Goal: Task Accomplishment & Management: Complete application form

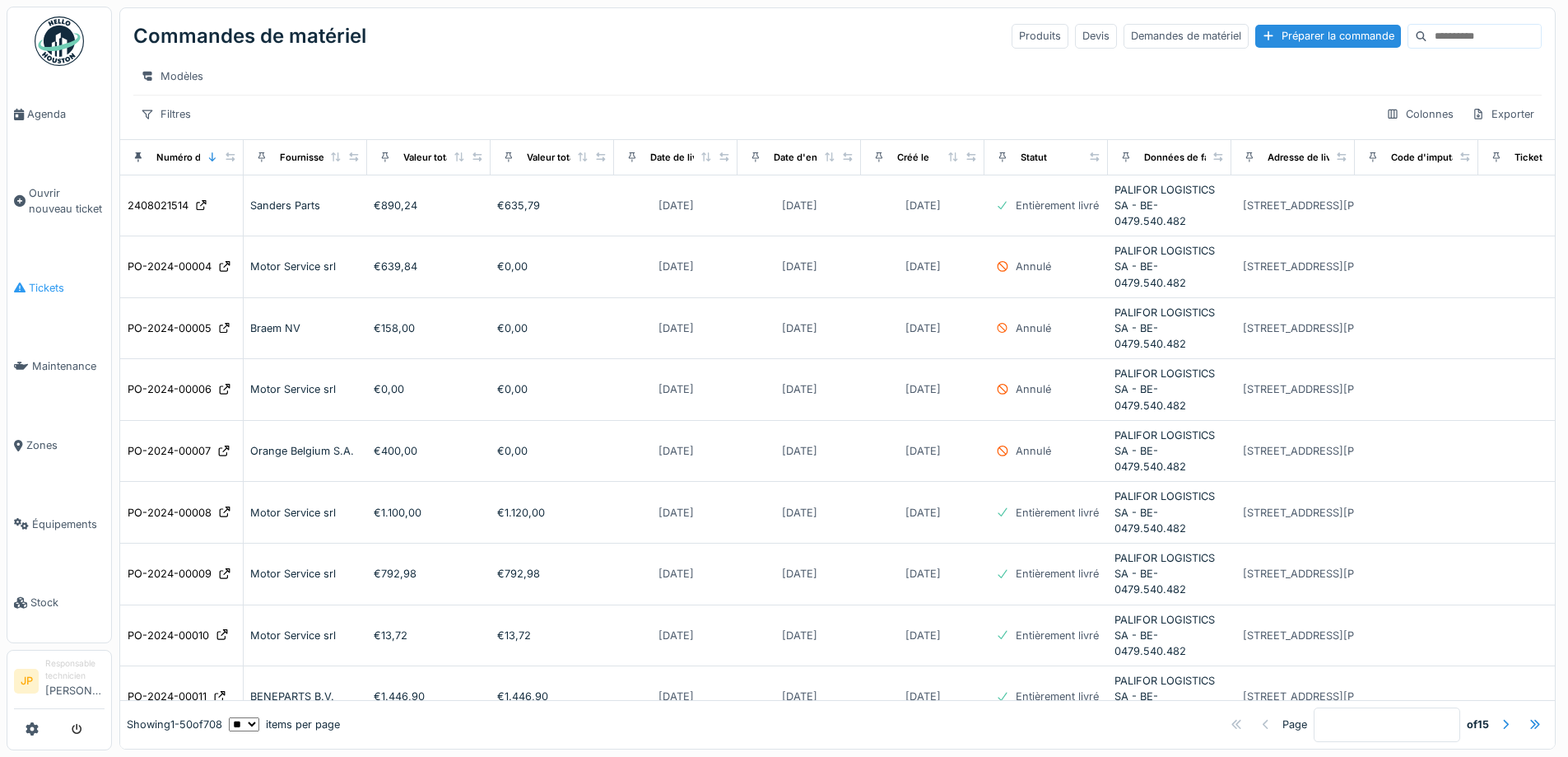
click at [31, 293] on link "Tickets" at bounding box center [60, 289] width 104 height 79
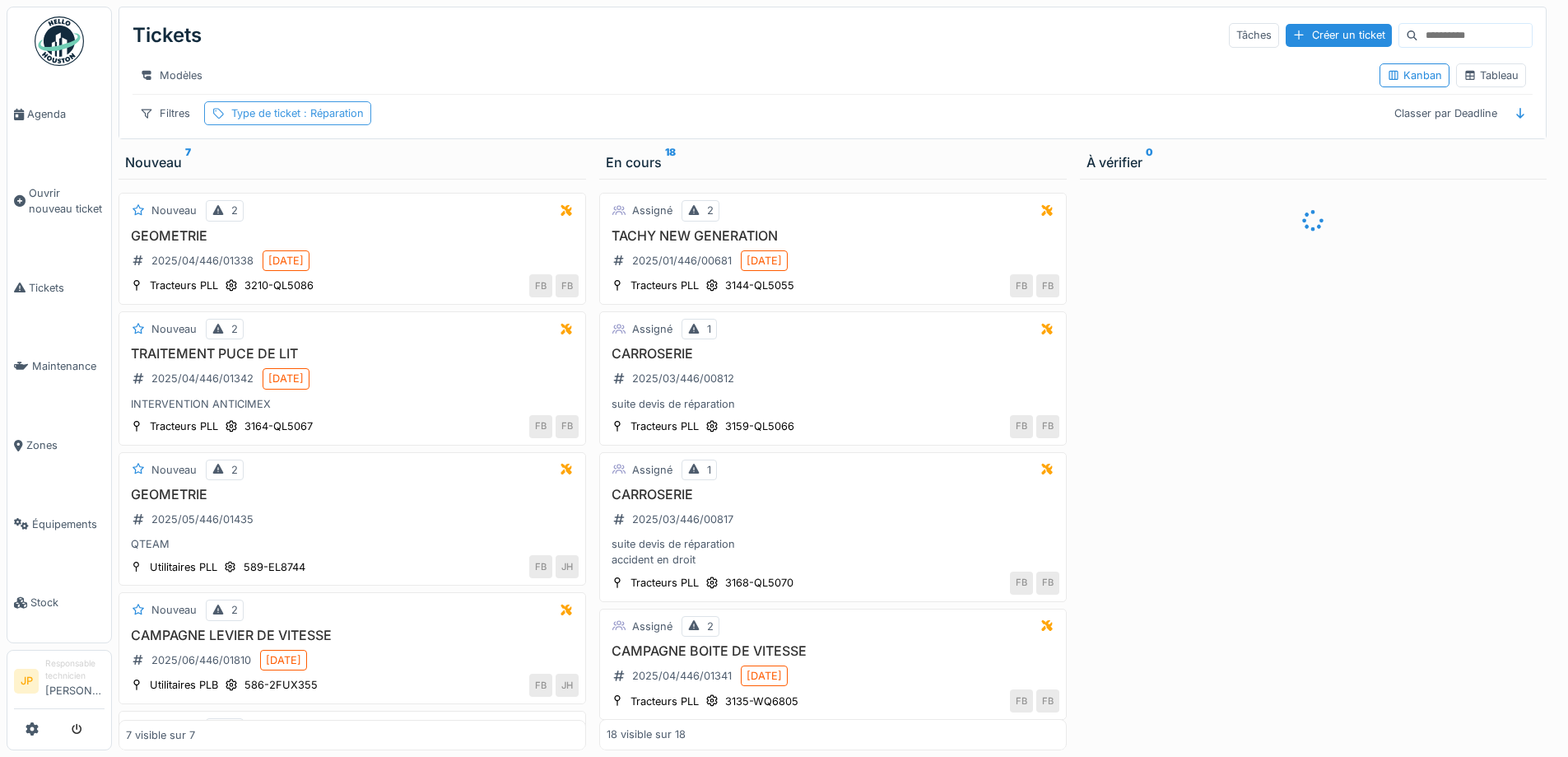
click at [336, 119] on span ": Réparation" at bounding box center [332, 113] width 63 height 12
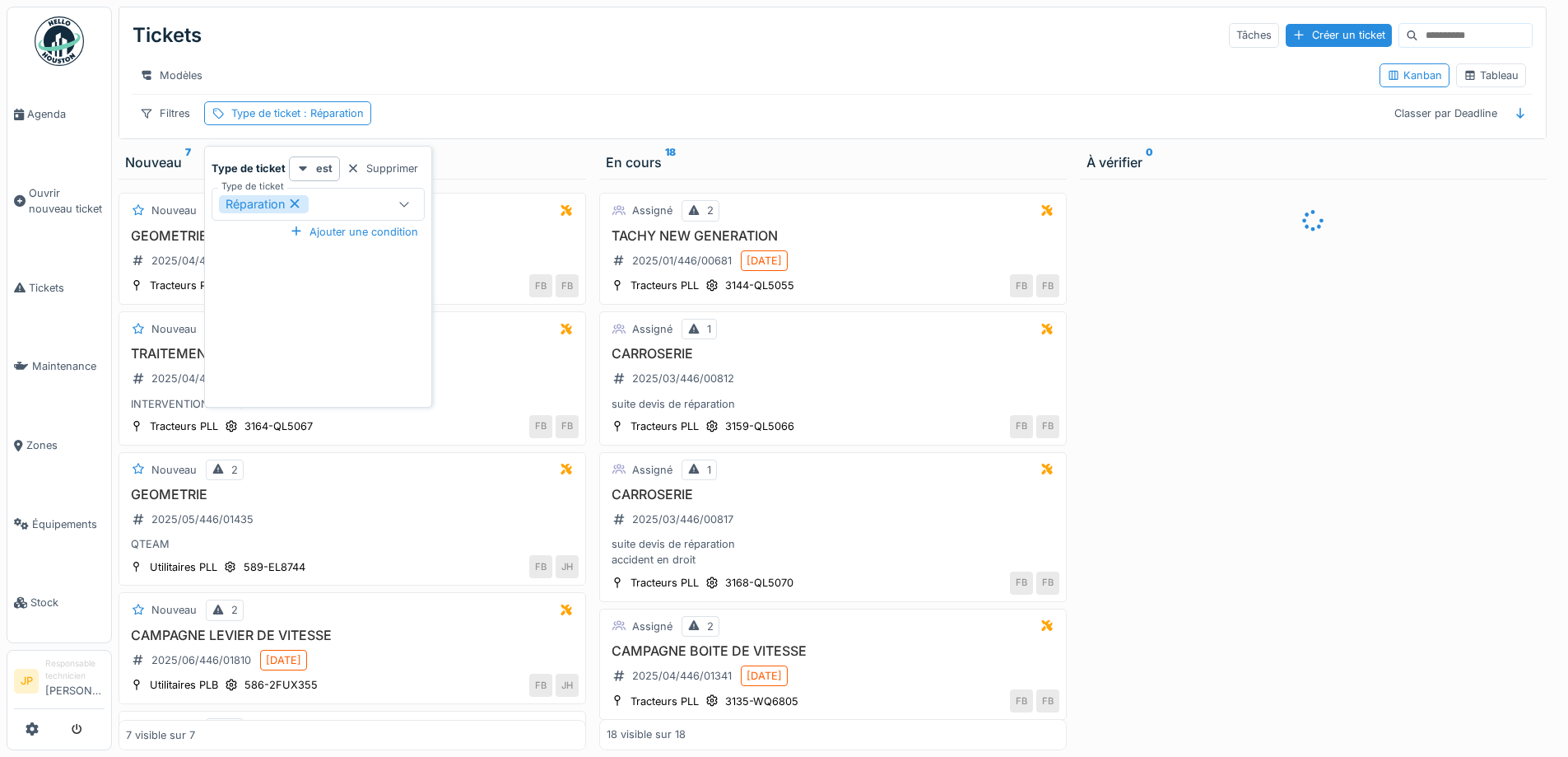
click at [298, 207] on icon at bounding box center [295, 204] width 9 height 9
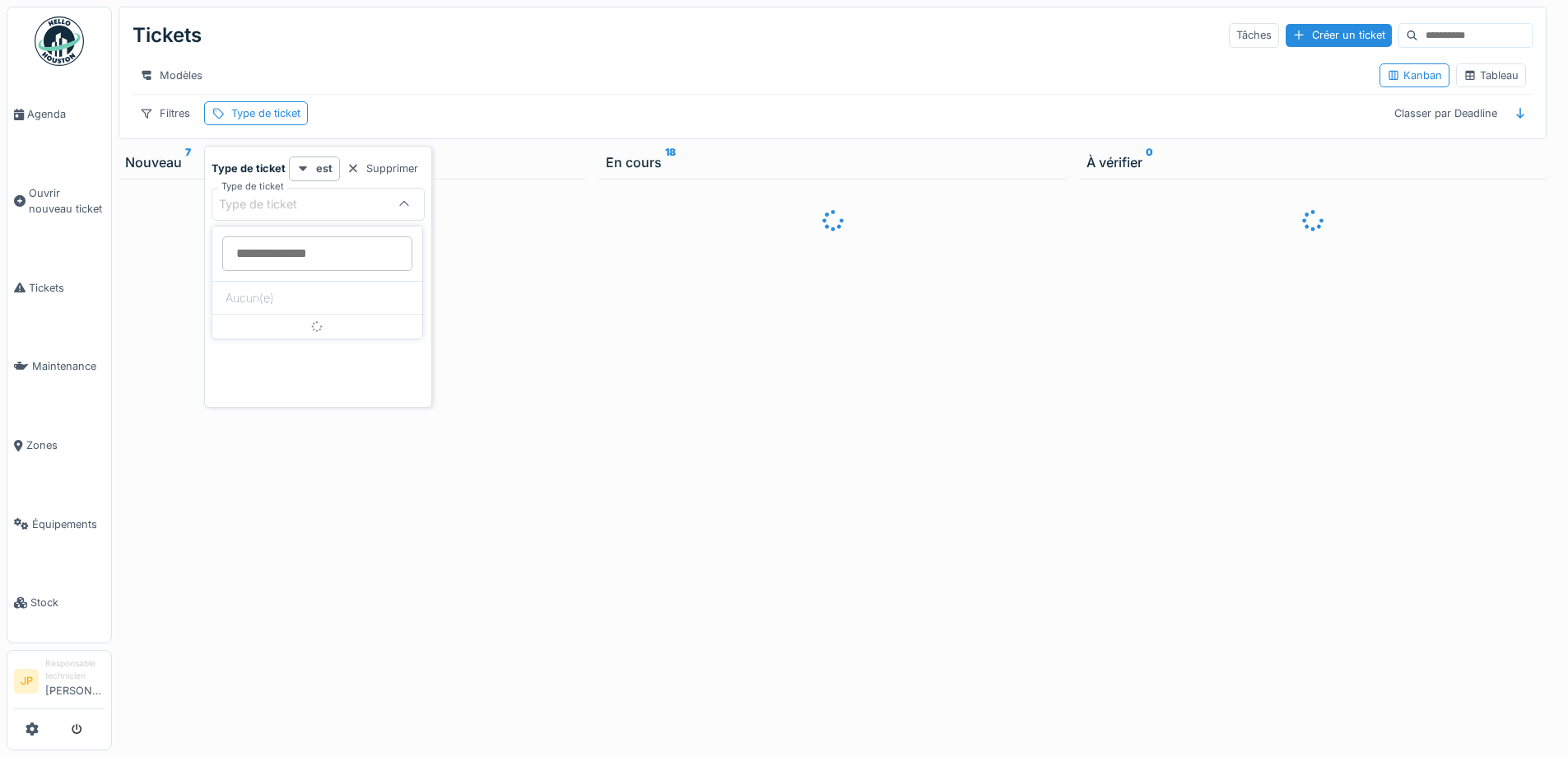
click at [325, 251] on ticket_c3NDQ "Type de ticket" at bounding box center [317, 254] width 190 height 35
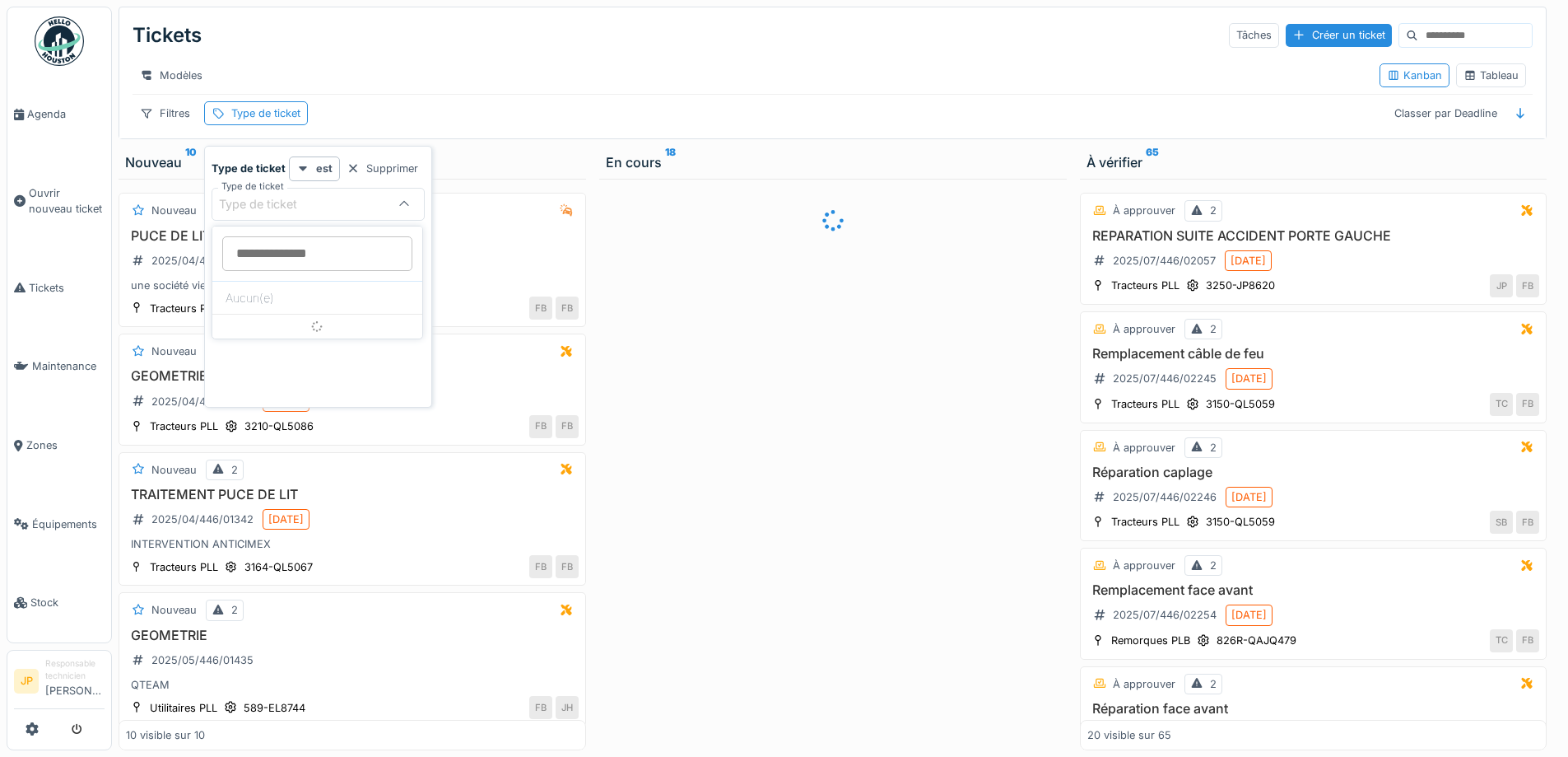
click at [441, 67] on div "Modèles" at bounding box center [749, 75] width 1233 height 24
click at [239, 121] on div "Type de ticket" at bounding box center [266, 113] width 69 height 16
click at [316, 206] on div "Type de ticket" at bounding box center [269, 203] width 101 height 18
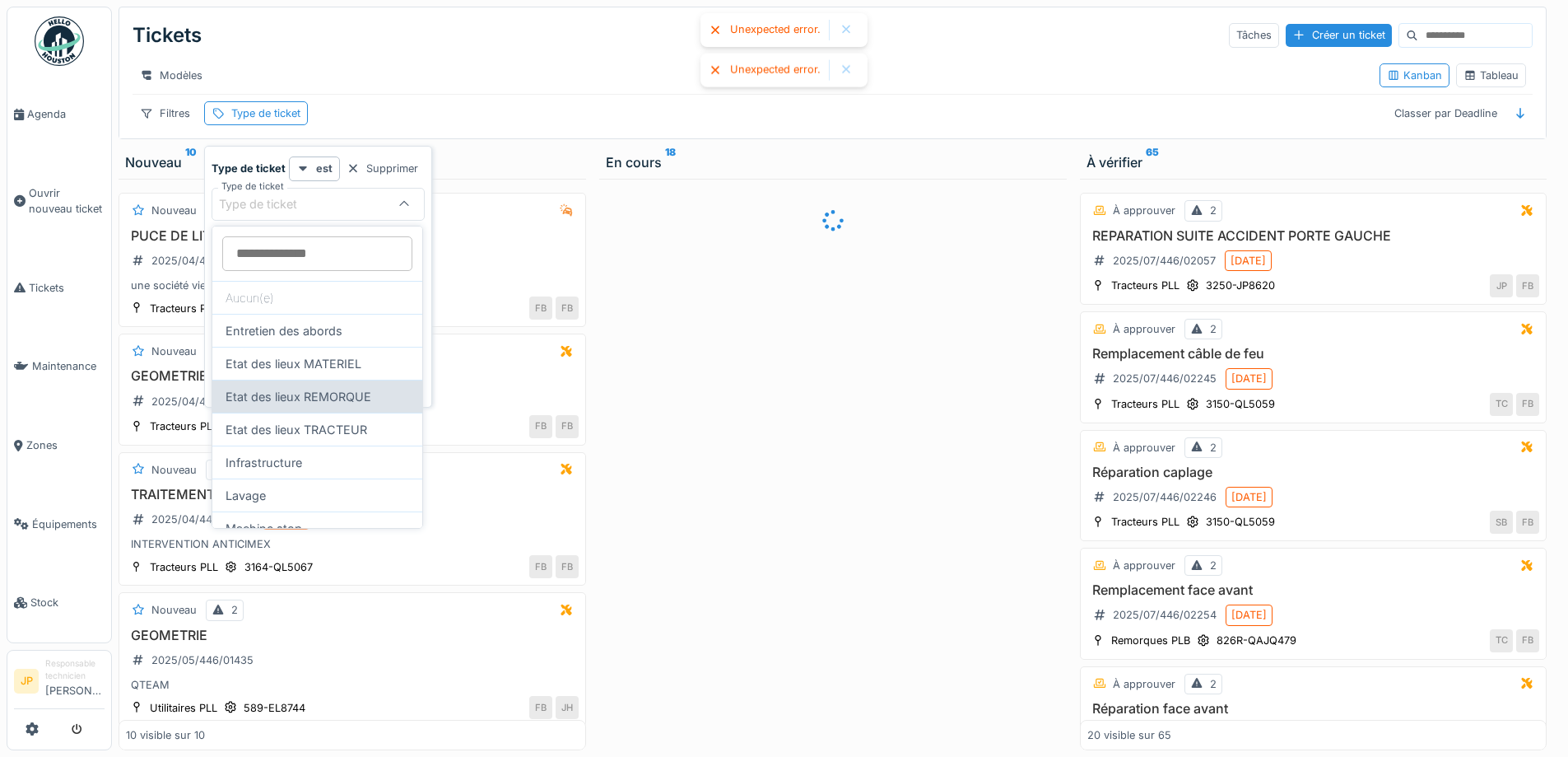
click at [278, 403] on div "Etat des lieux REMORQUE" at bounding box center [318, 396] width 210 height 33
type input "***"
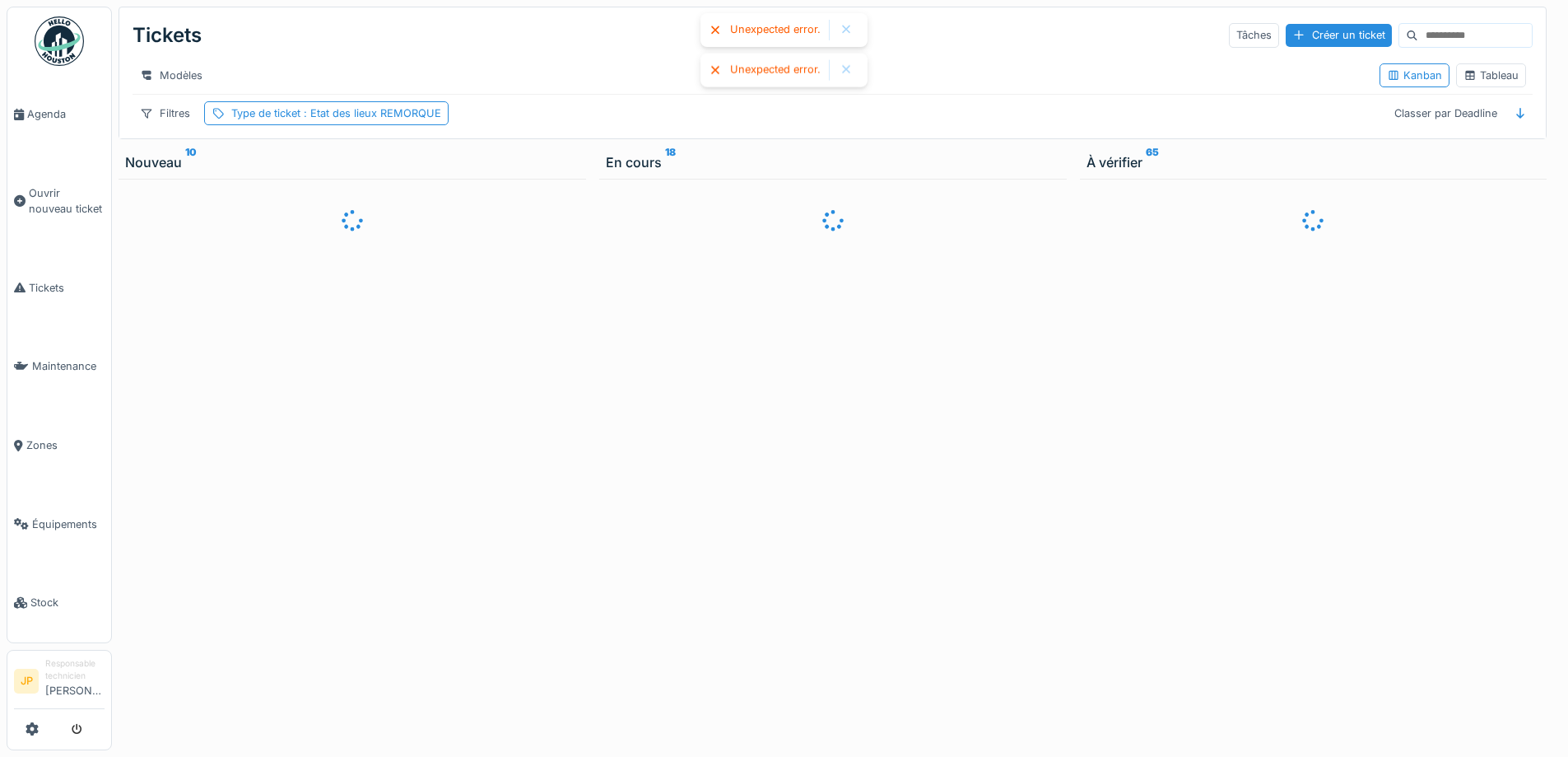
click at [514, 64] on div "Modèles" at bounding box center [749, 75] width 1233 height 24
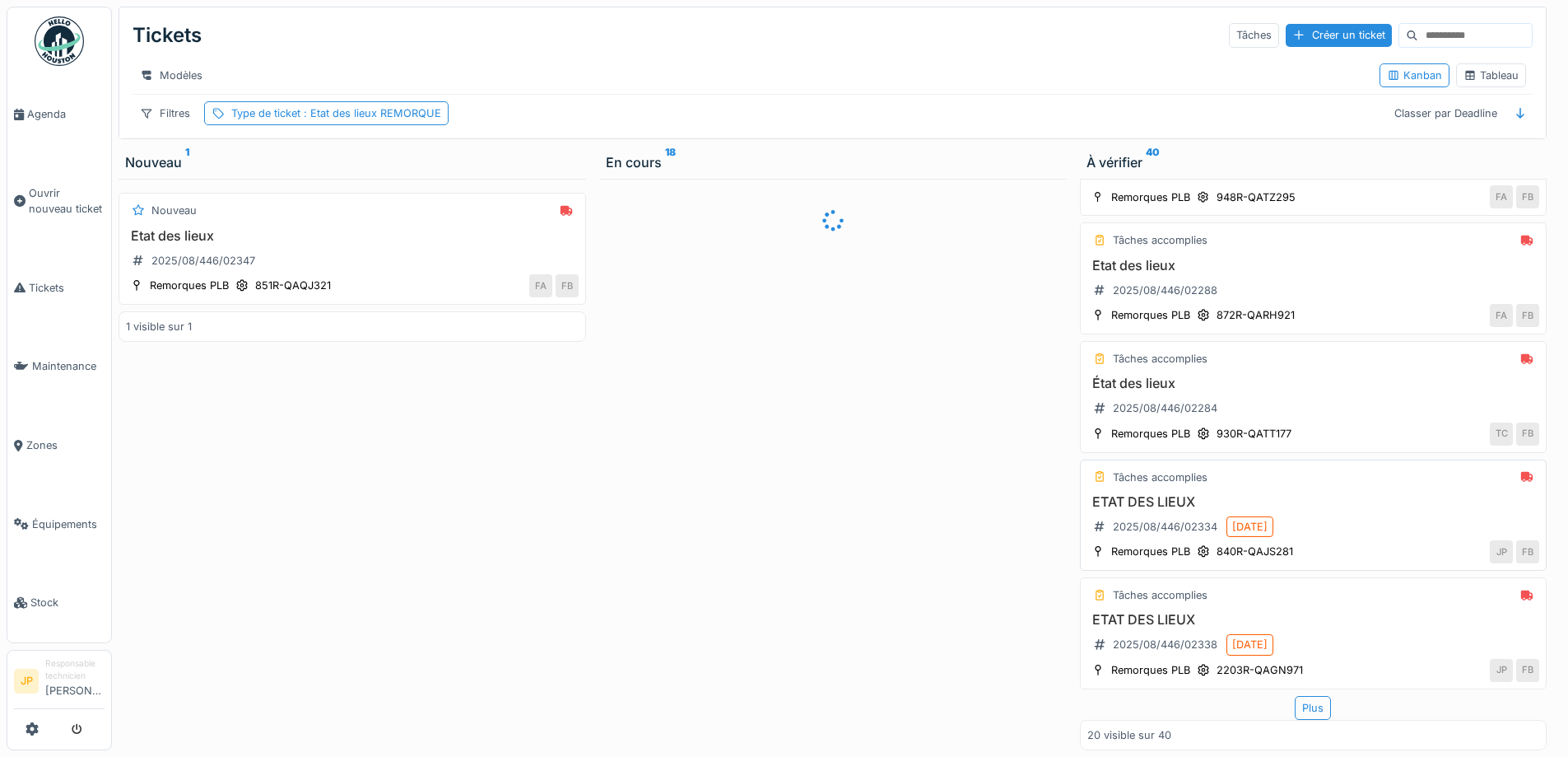
scroll to position [12, 0]
click at [1295, 695] on div "Plus" at bounding box center [1313, 707] width 36 height 24
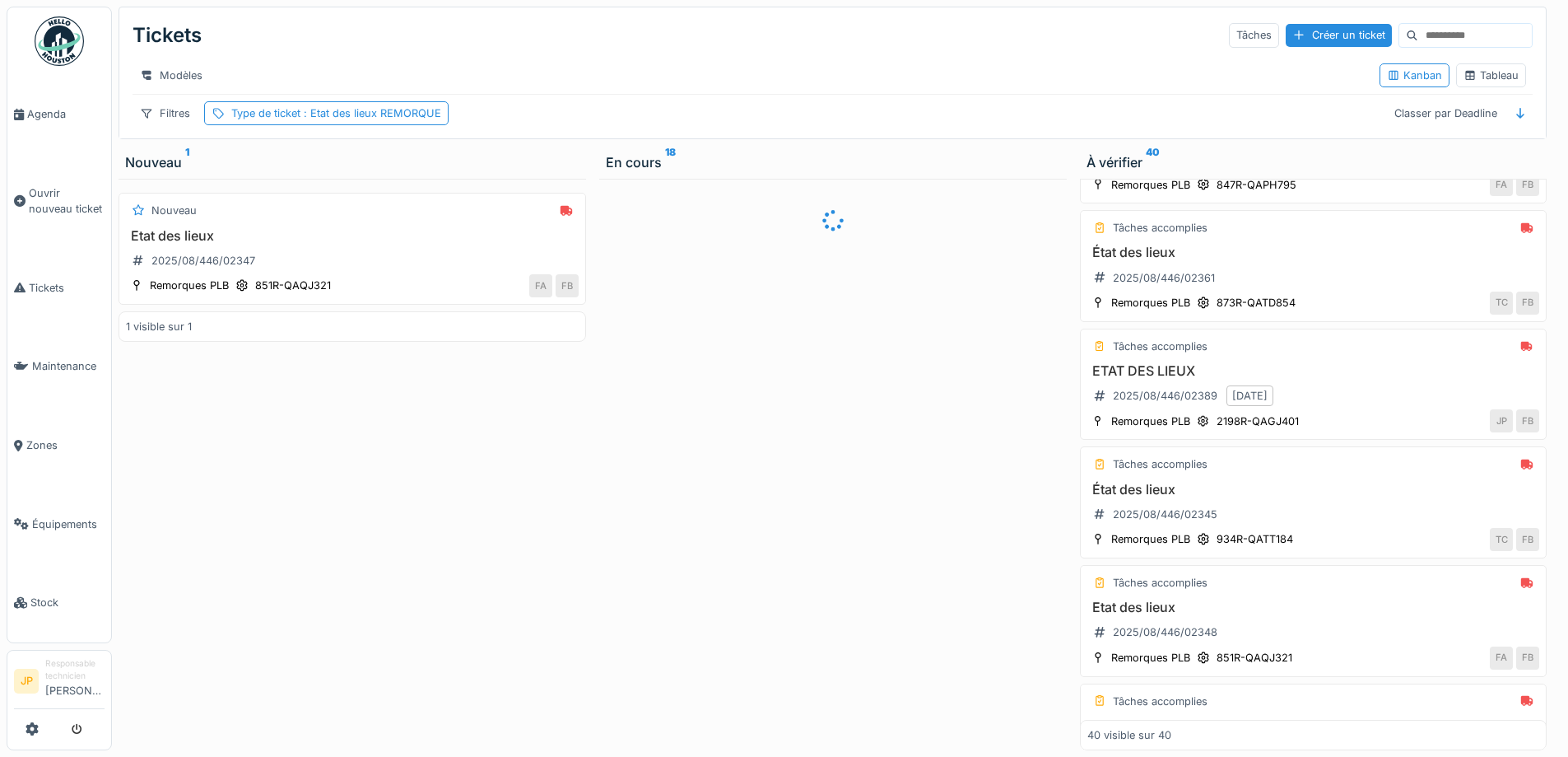
scroll to position [3521, 0]
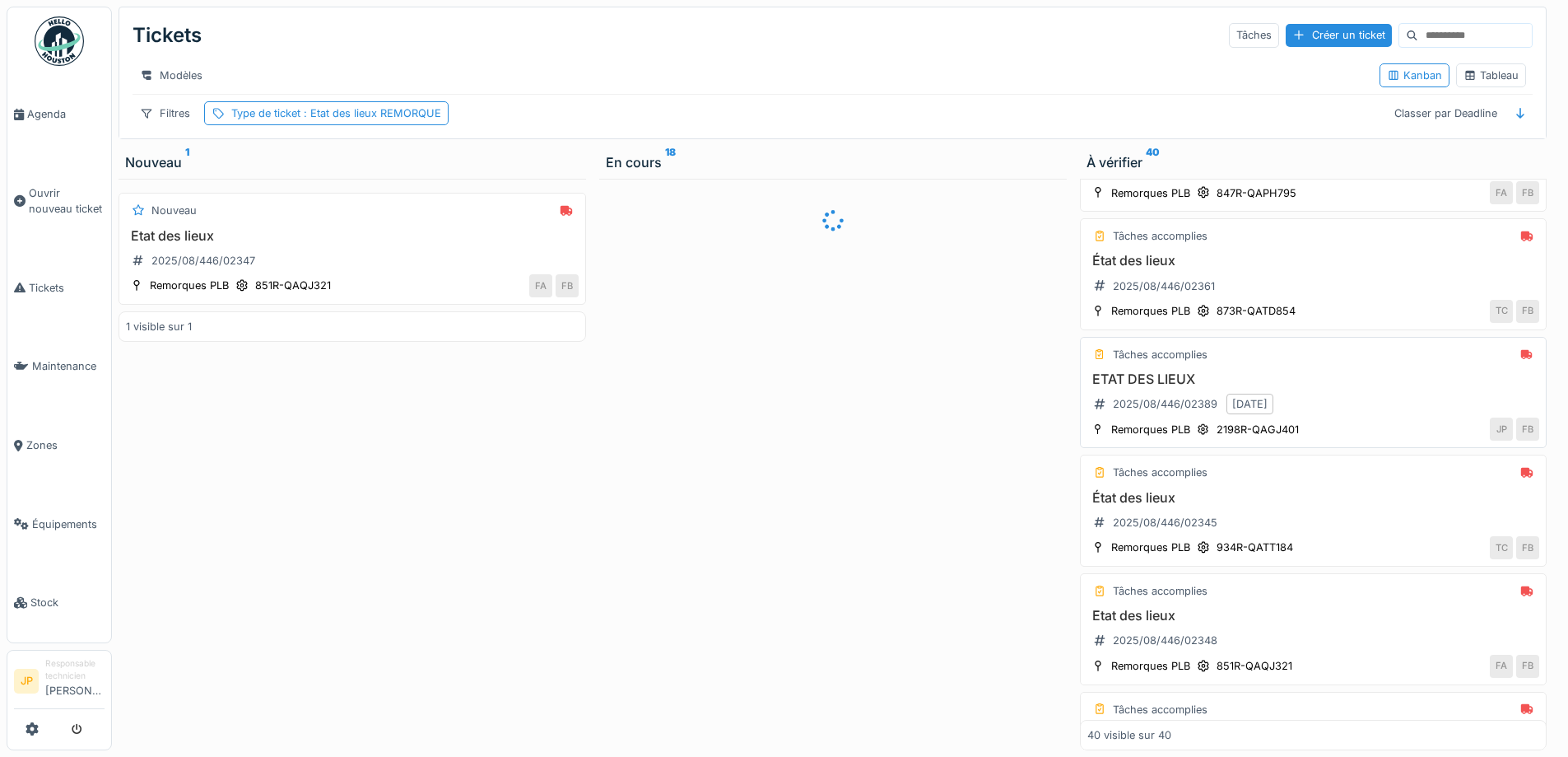
click at [1143, 384] on h3 "ETAT DES LIEUX" at bounding box center [1314, 378] width 453 height 16
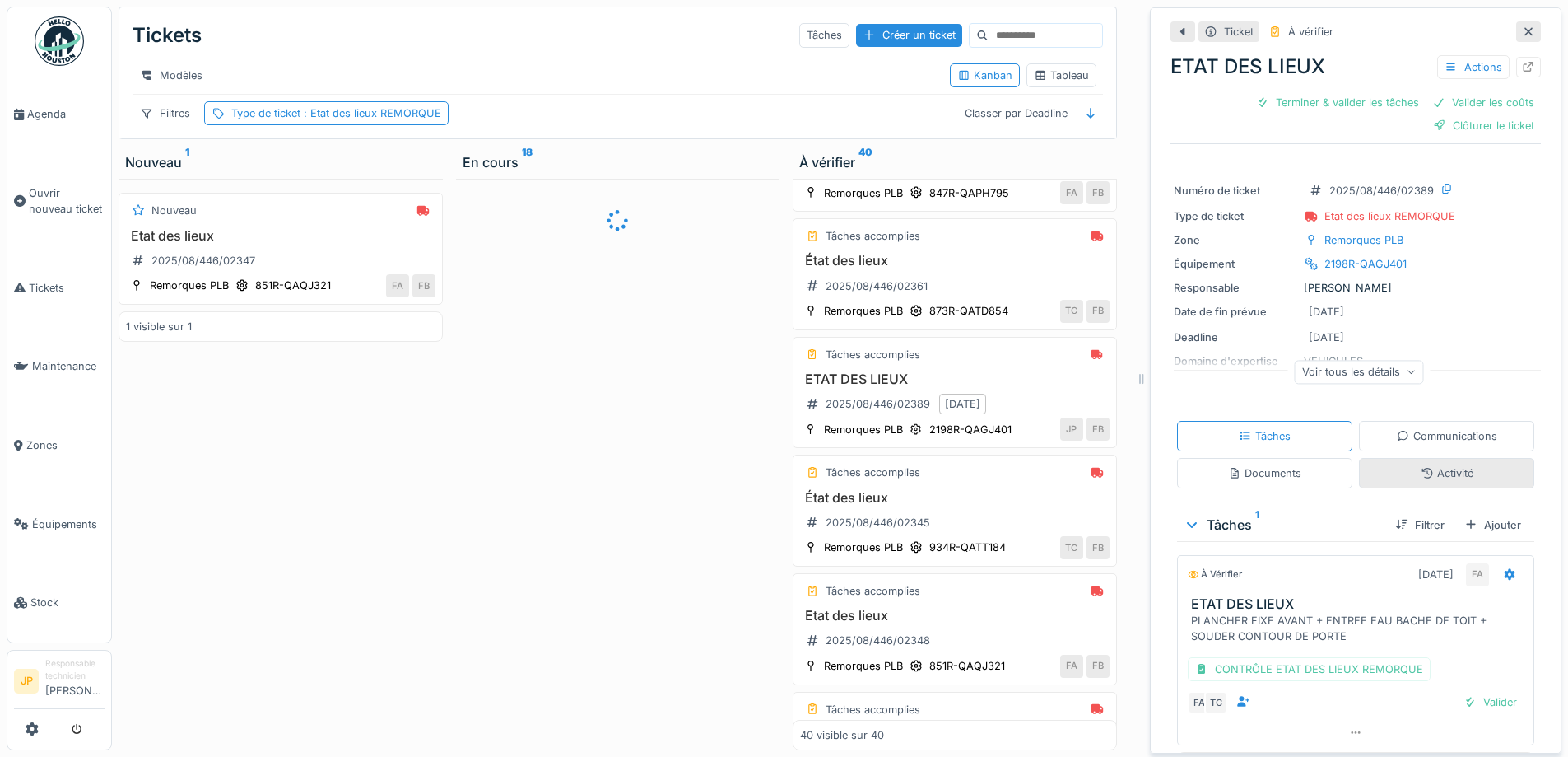
click at [1424, 466] on div "Activité" at bounding box center [1447, 473] width 53 height 16
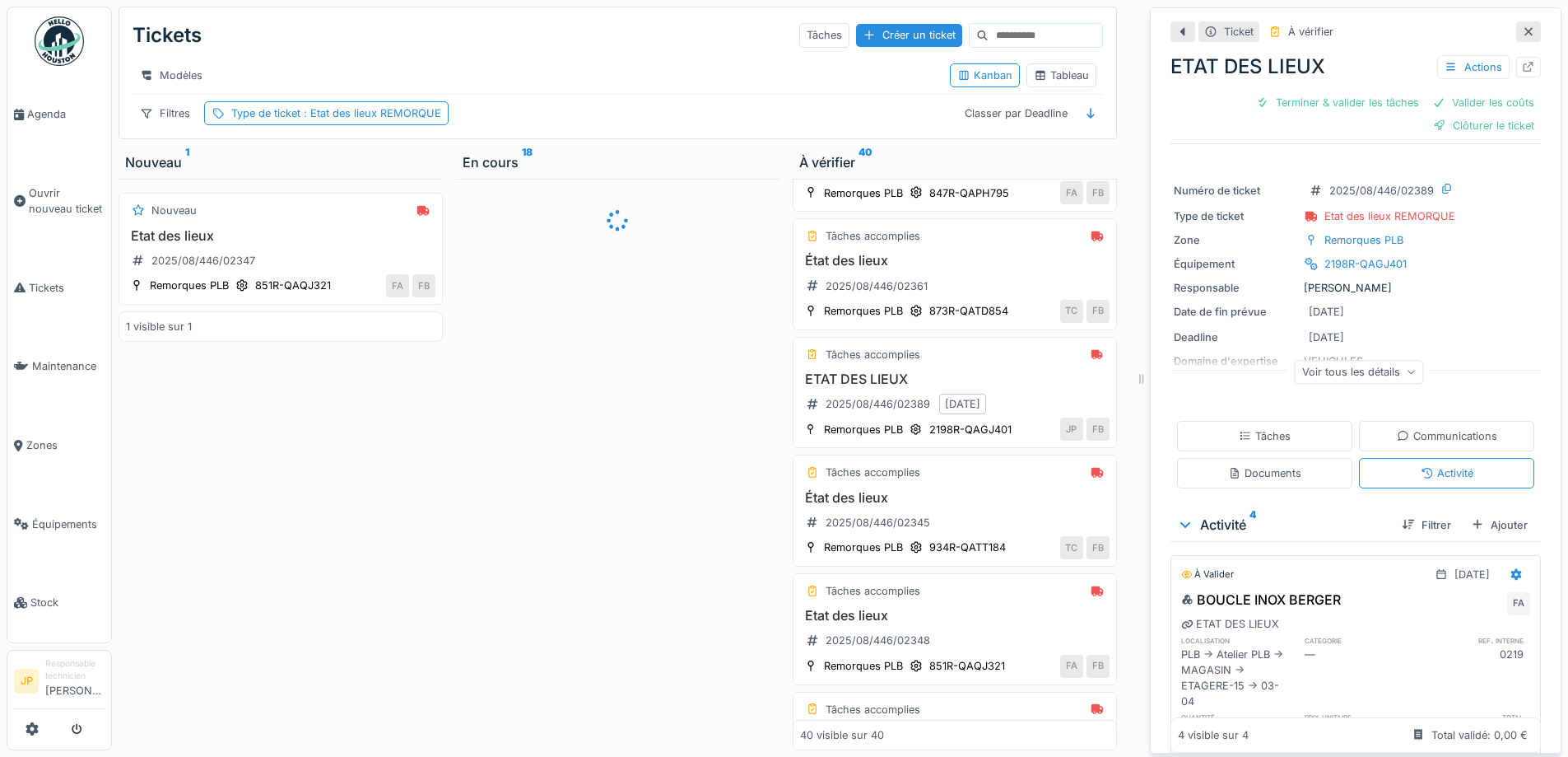
click at [1516, 22] on div at bounding box center [1528, 32] width 25 height 21
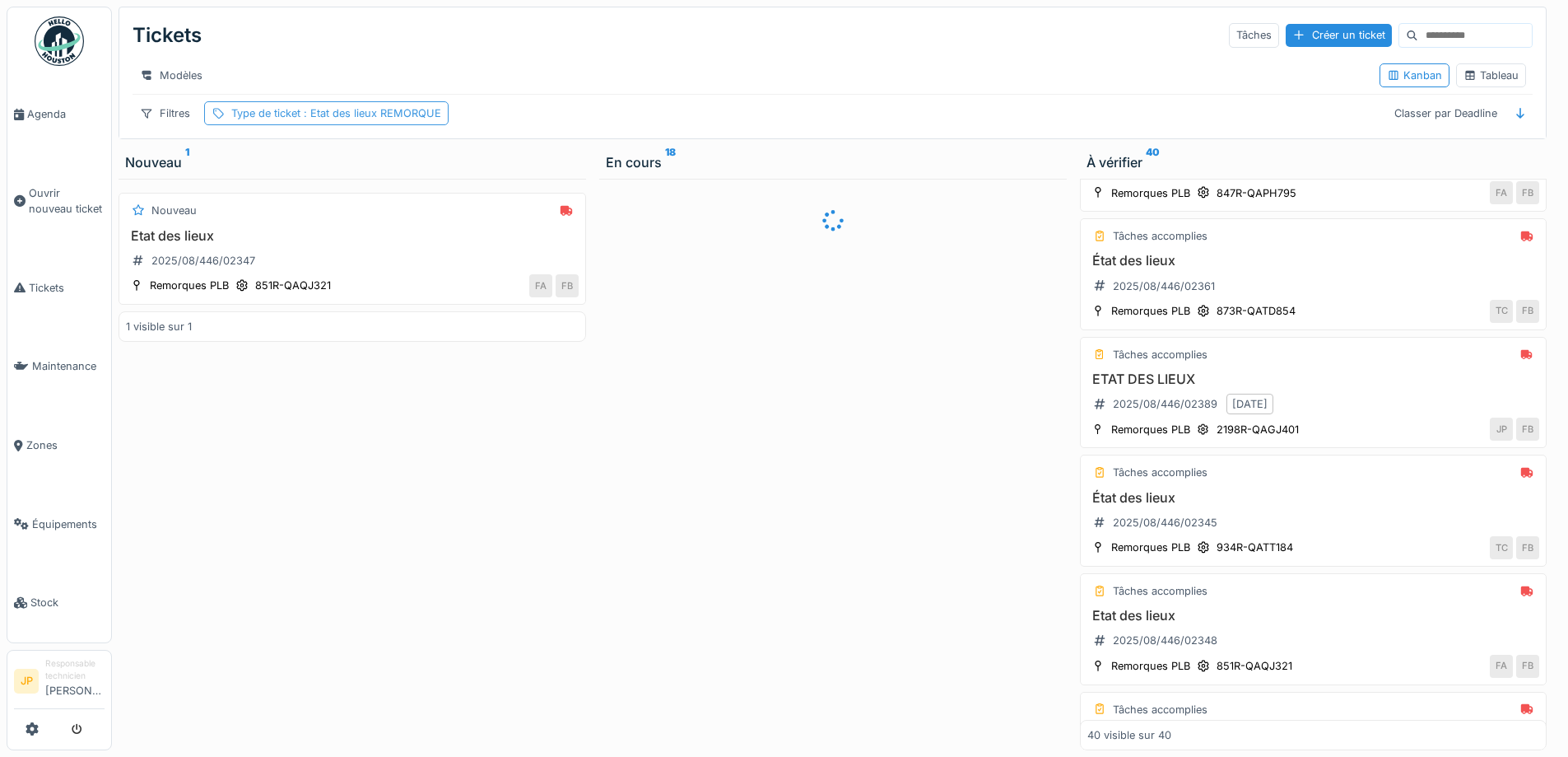
click at [358, 119] on span ": Etat des lieux REMORQUE" at bounding box center [371, 113] width 141 height 12
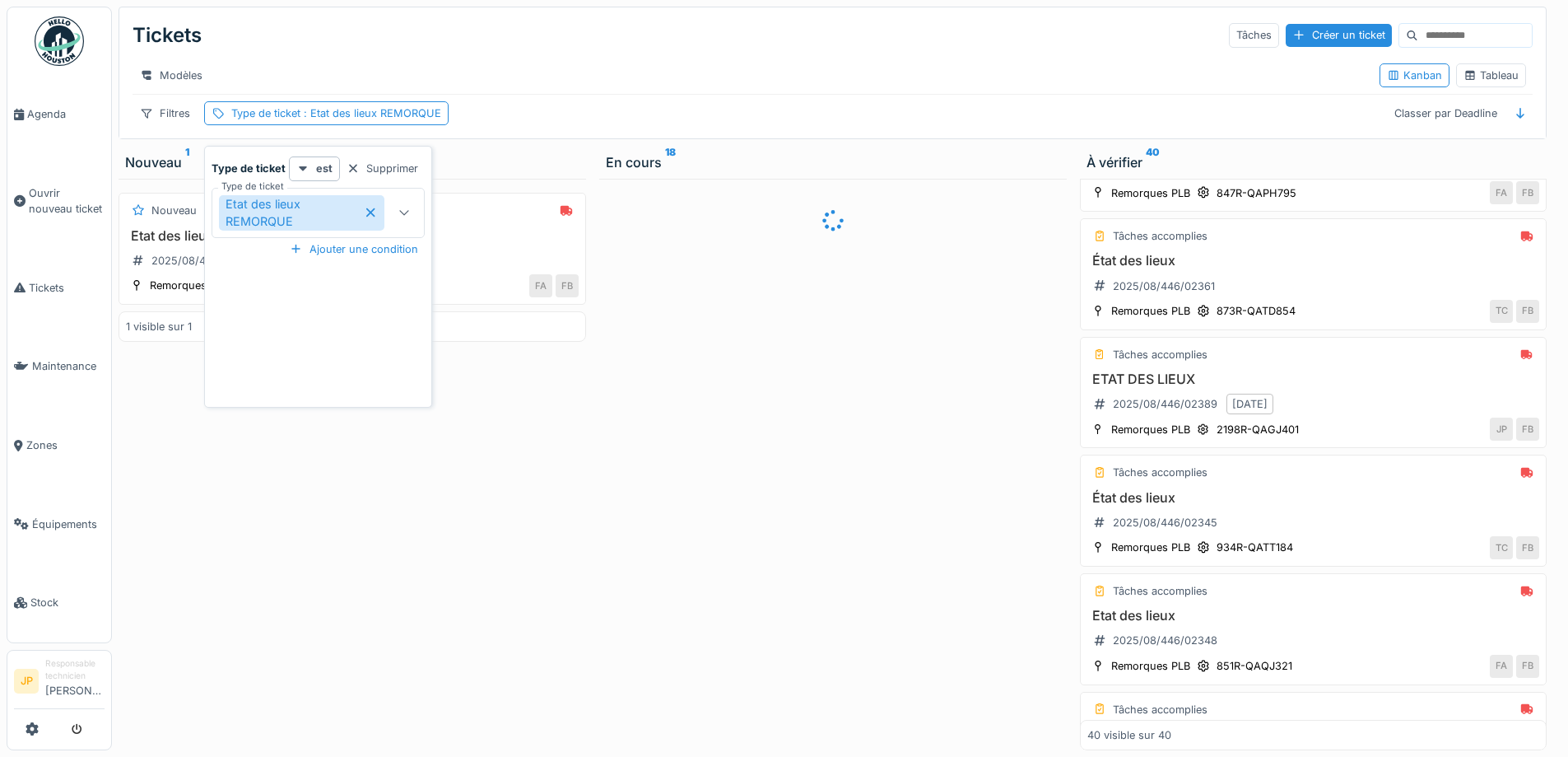
click at [373, 206] on icon at bounding box center [371, 212] width 14 height 11
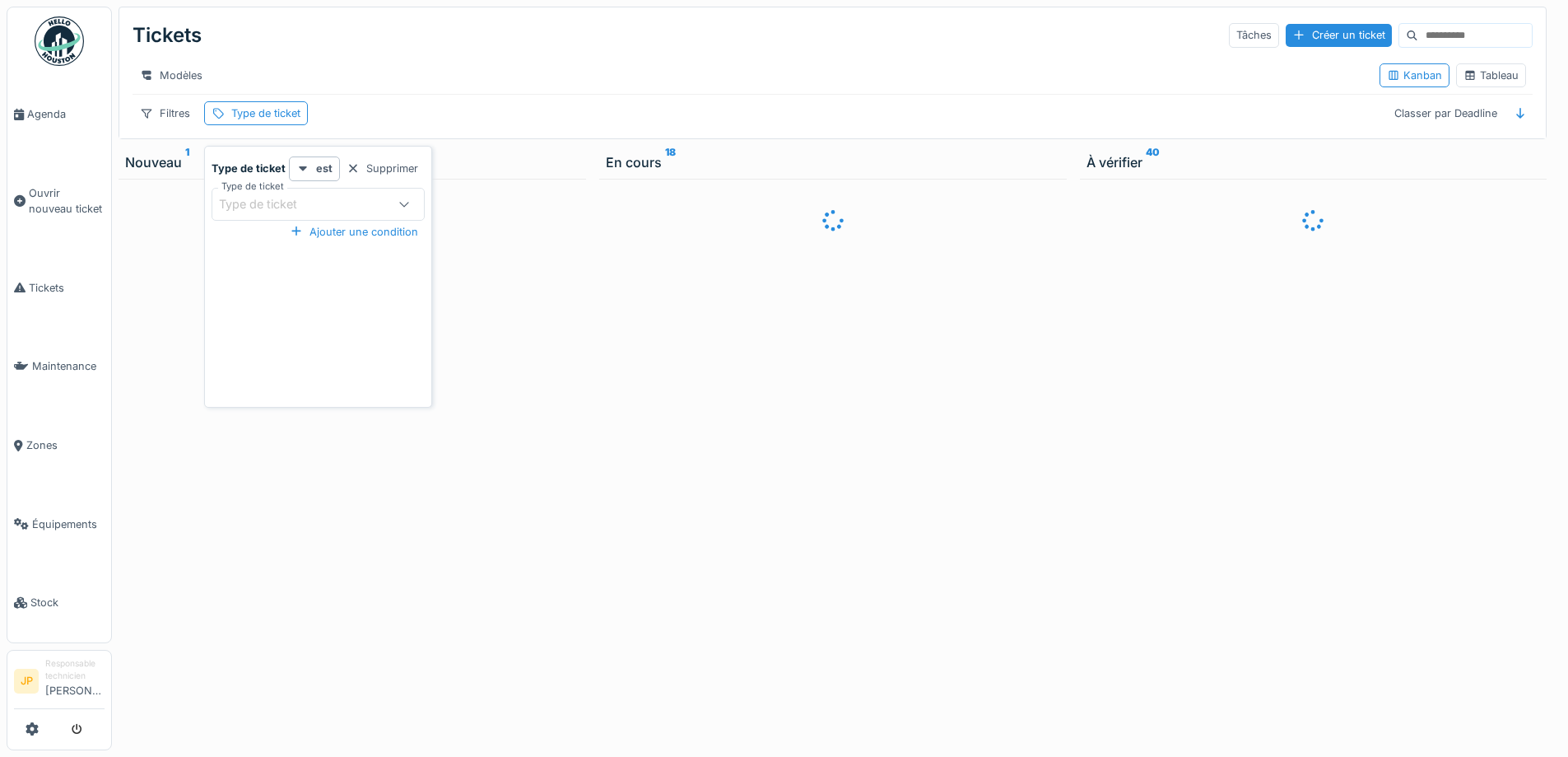
click at [409, 199] on icon at bounding box center [404, 203] width 13 height 10
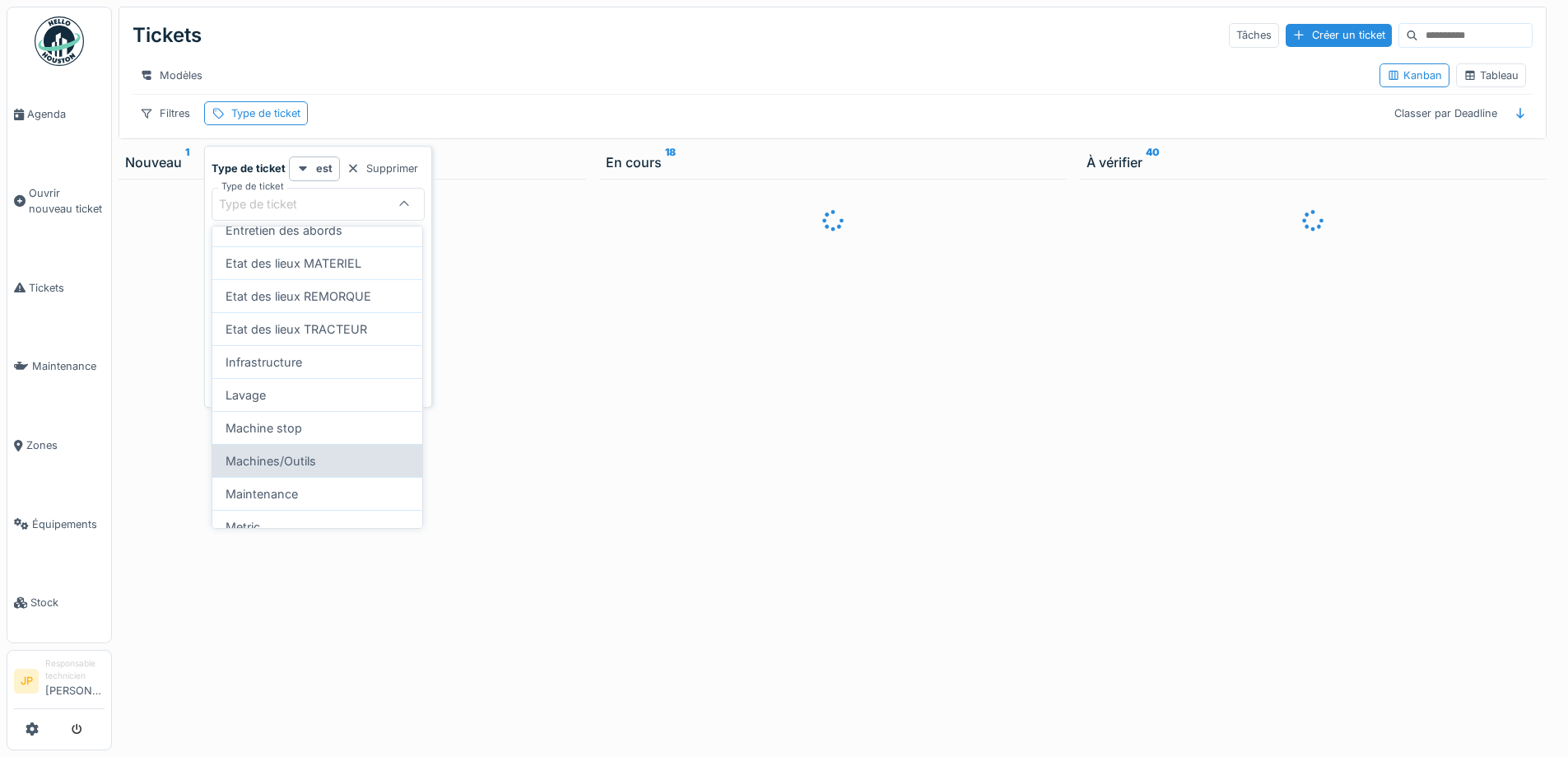
scroll to position [244, 0]
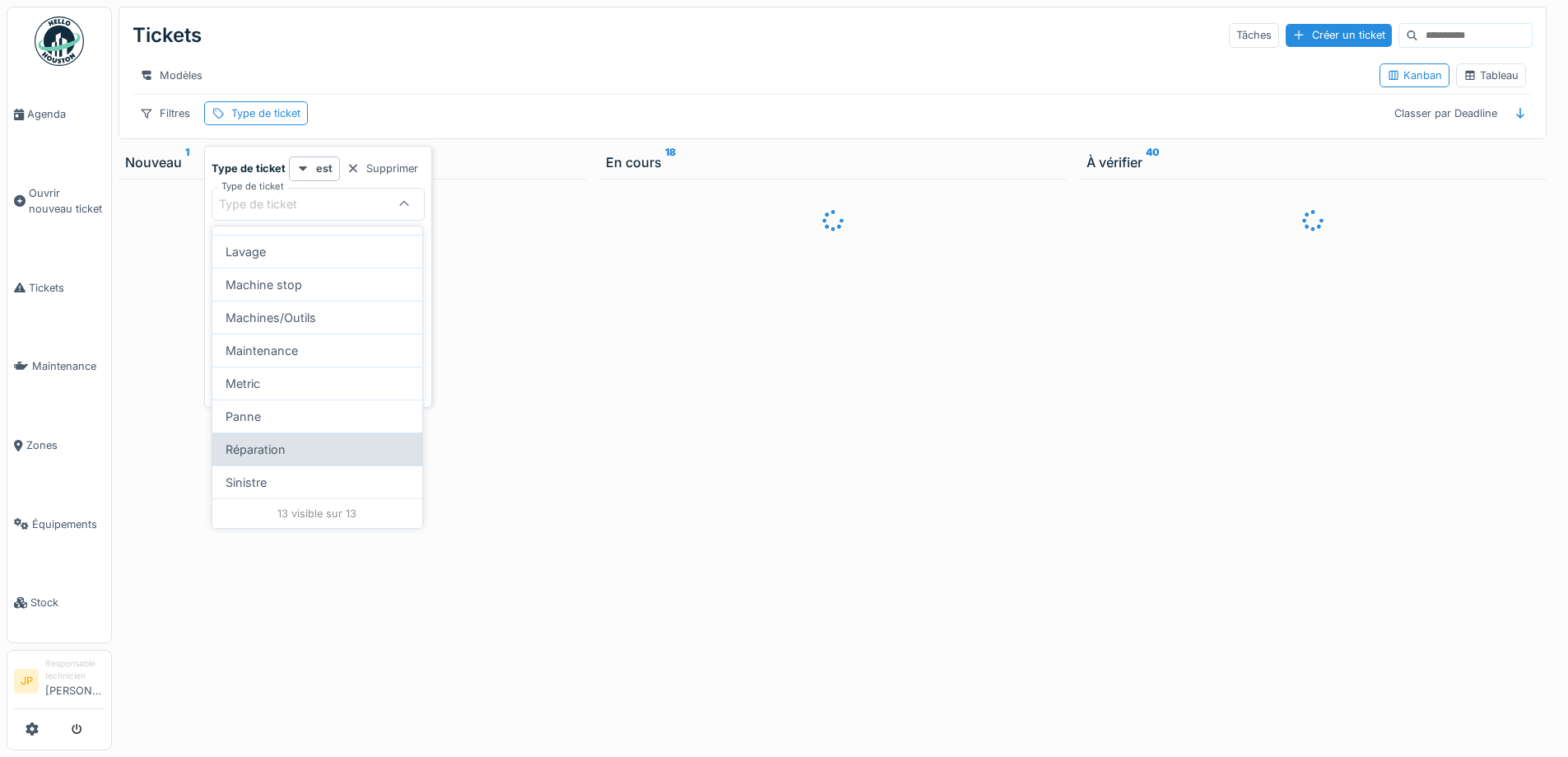
click at [275, 465] on div "Réparation" at bounding box center [318, 449] width 210 height 33
type input "***"
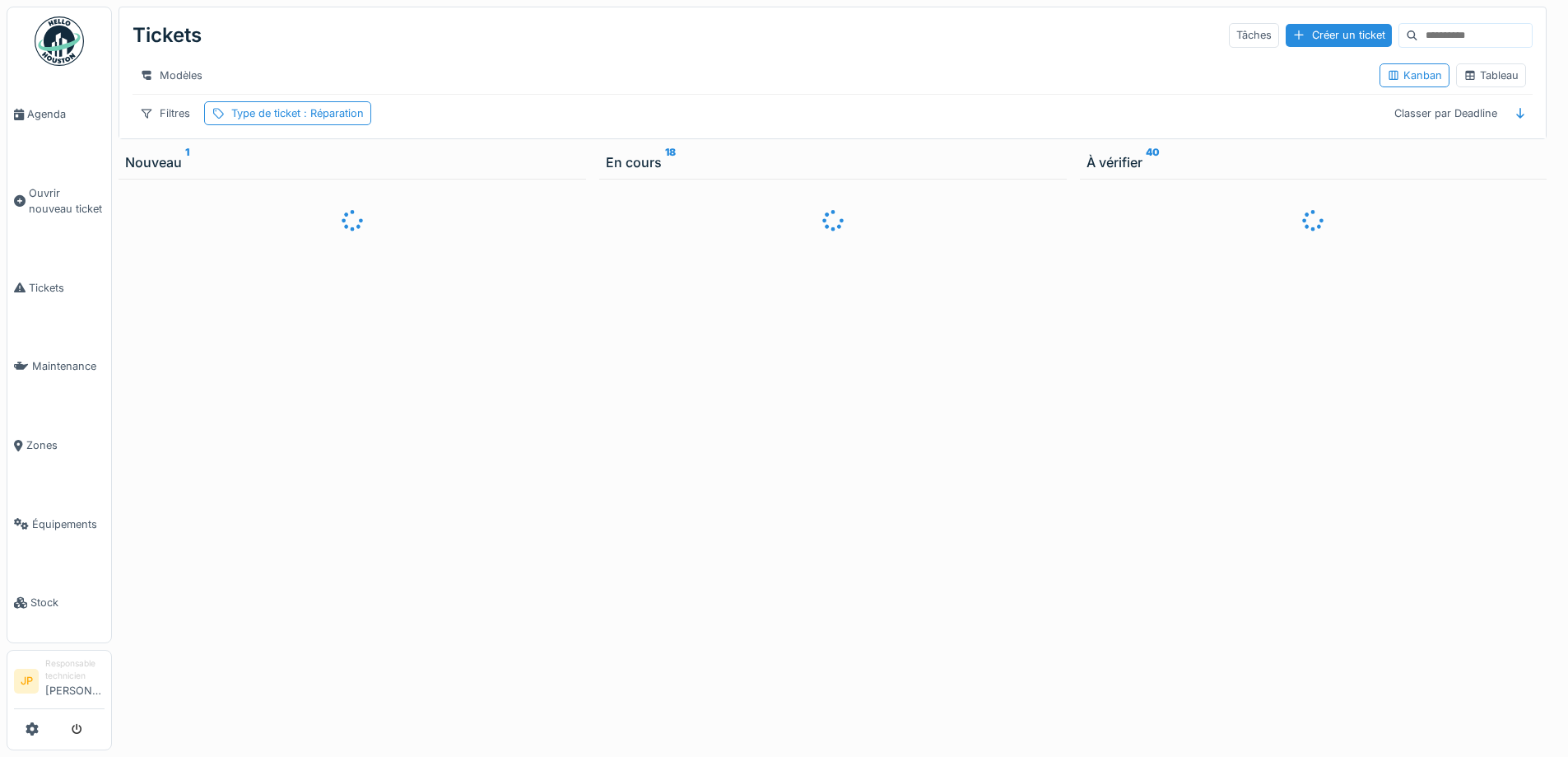
click at [518, 73] on div "Modèles" at bounding box center [749, 75] width 1233 height 24
